Goal: Use online tool/utility: Utilize a website feature to perform a specific function

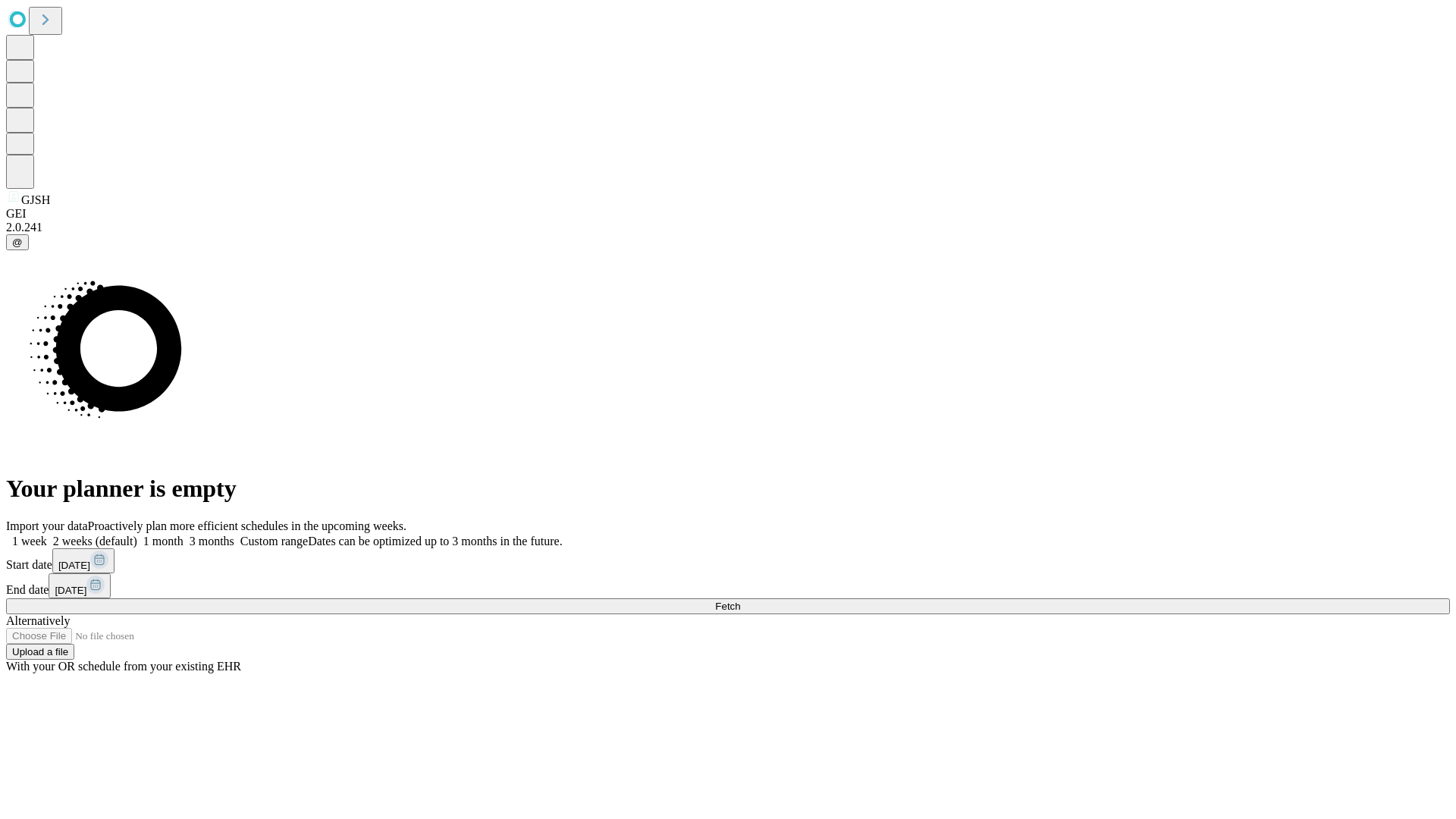
click at [740, 600] on span "Fetch" at bounding box center [728, 606] width 25 height 12
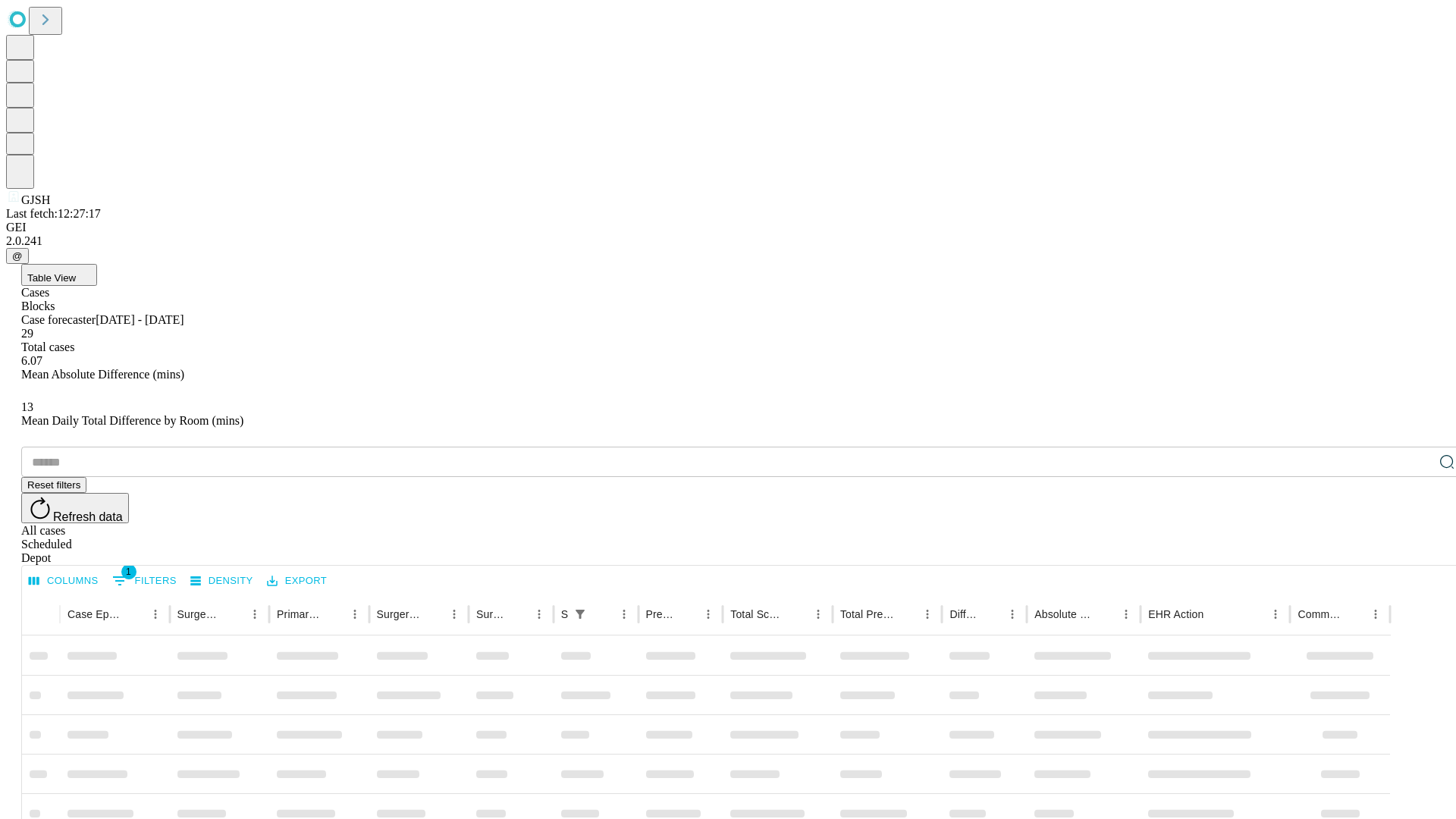
click at [76, 272] on span "Table View" at bounding box center [51, 277] width 49 height 12
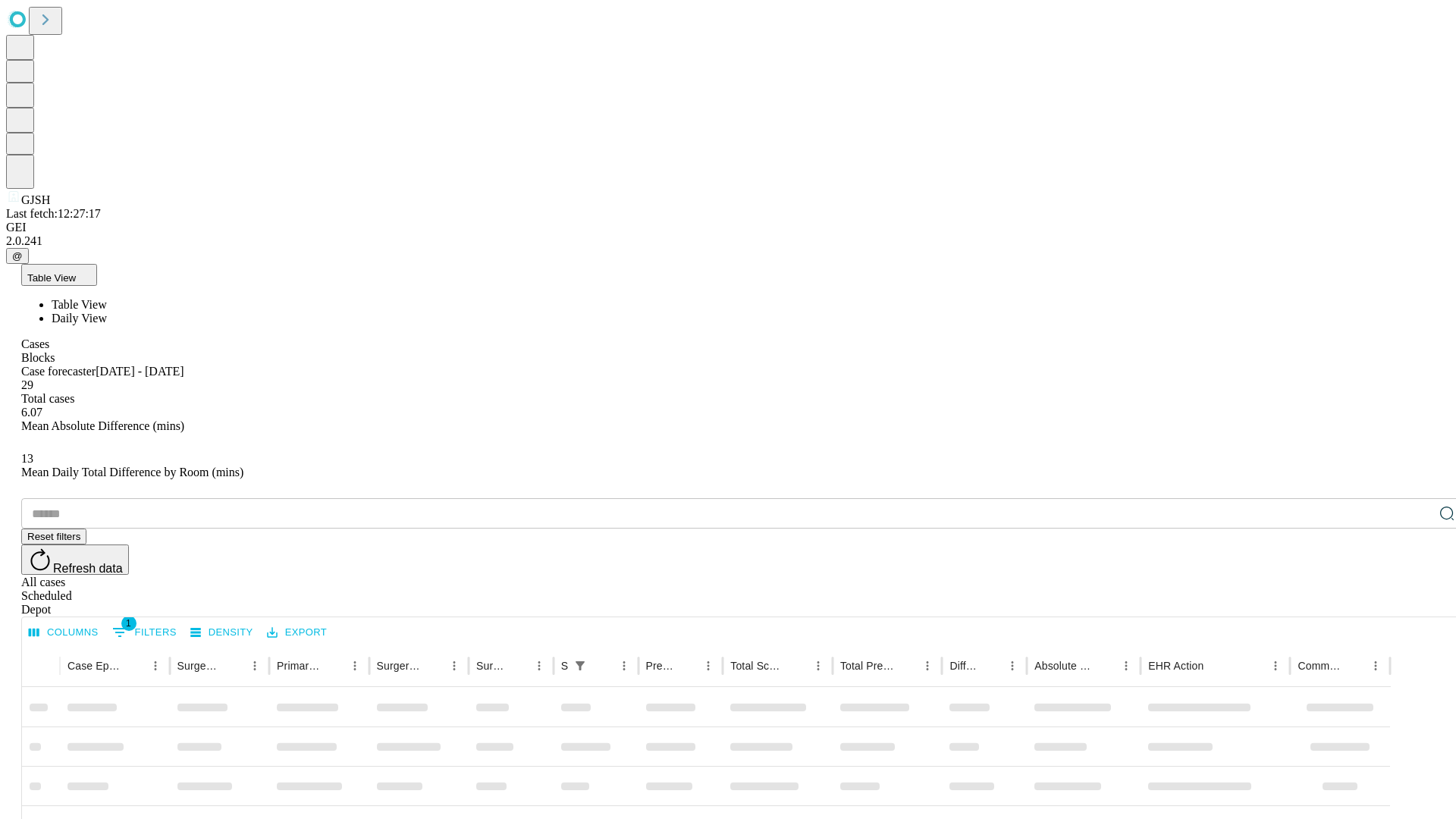
click at [107, 312] on span "Daily View" at bounding box center [79, 318] width 55 height 13
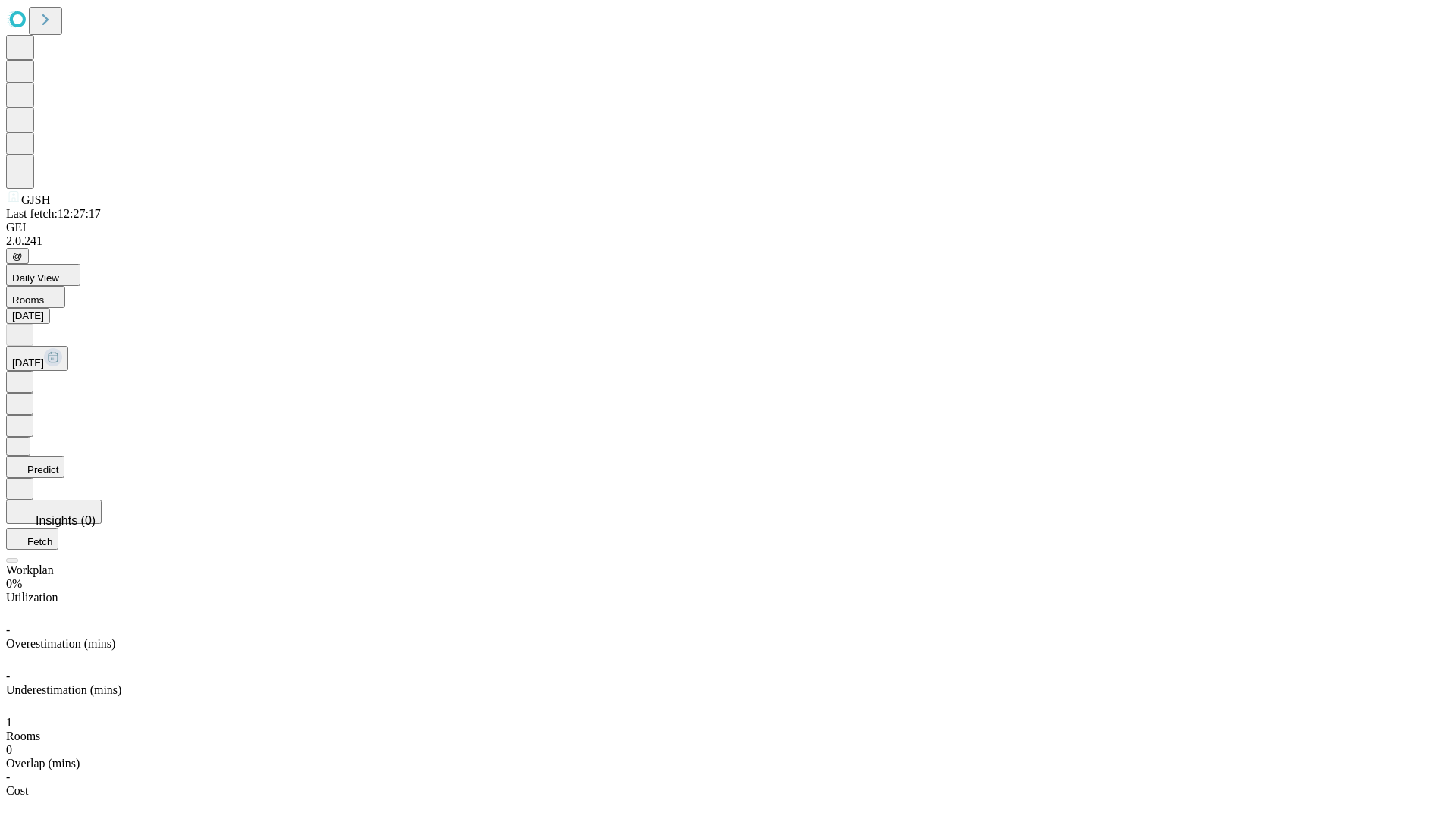
click at [64, 456] on button "Predict" at bounding box center [35, 467] width 59 height 22
